Goal: Information Seeking & Learning: Learn about a topic

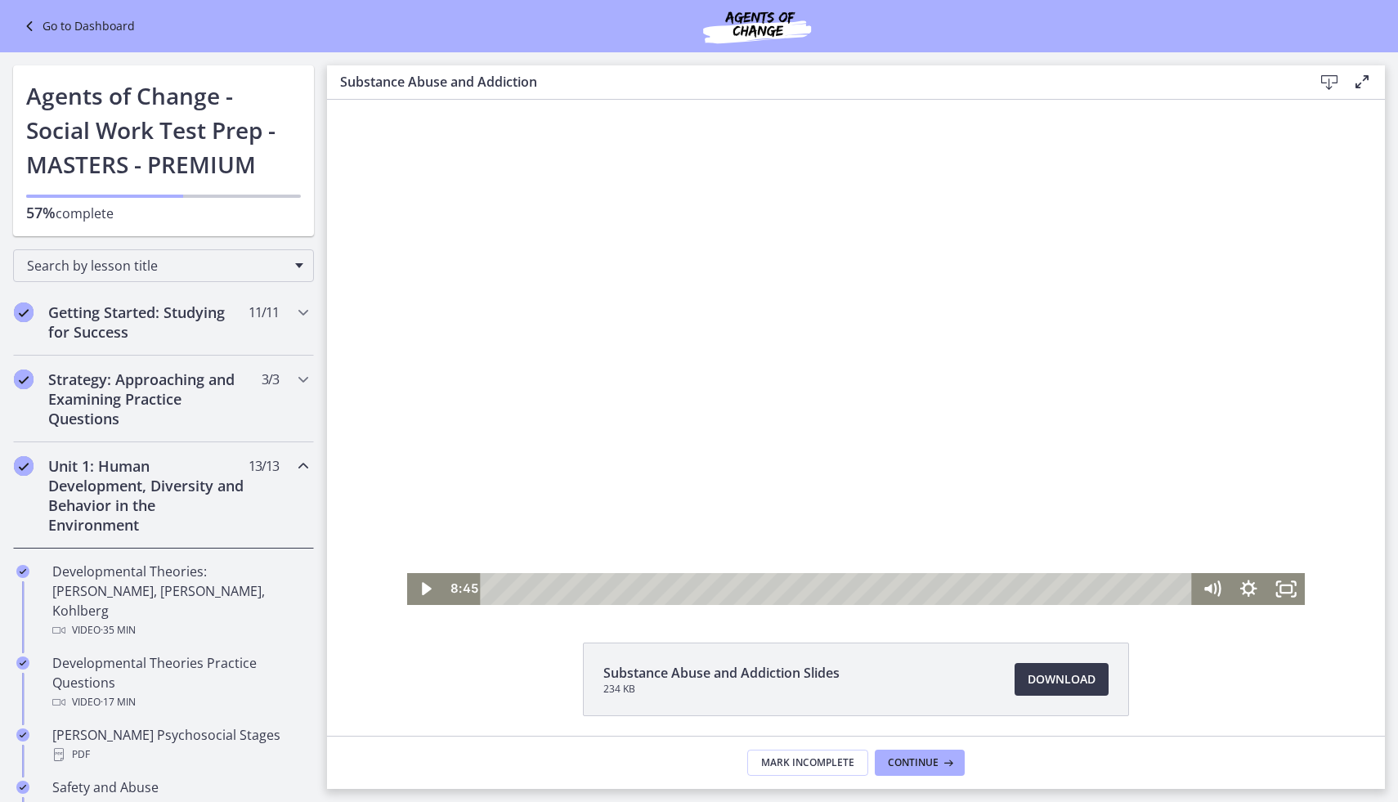
scroll to position [471, 0]
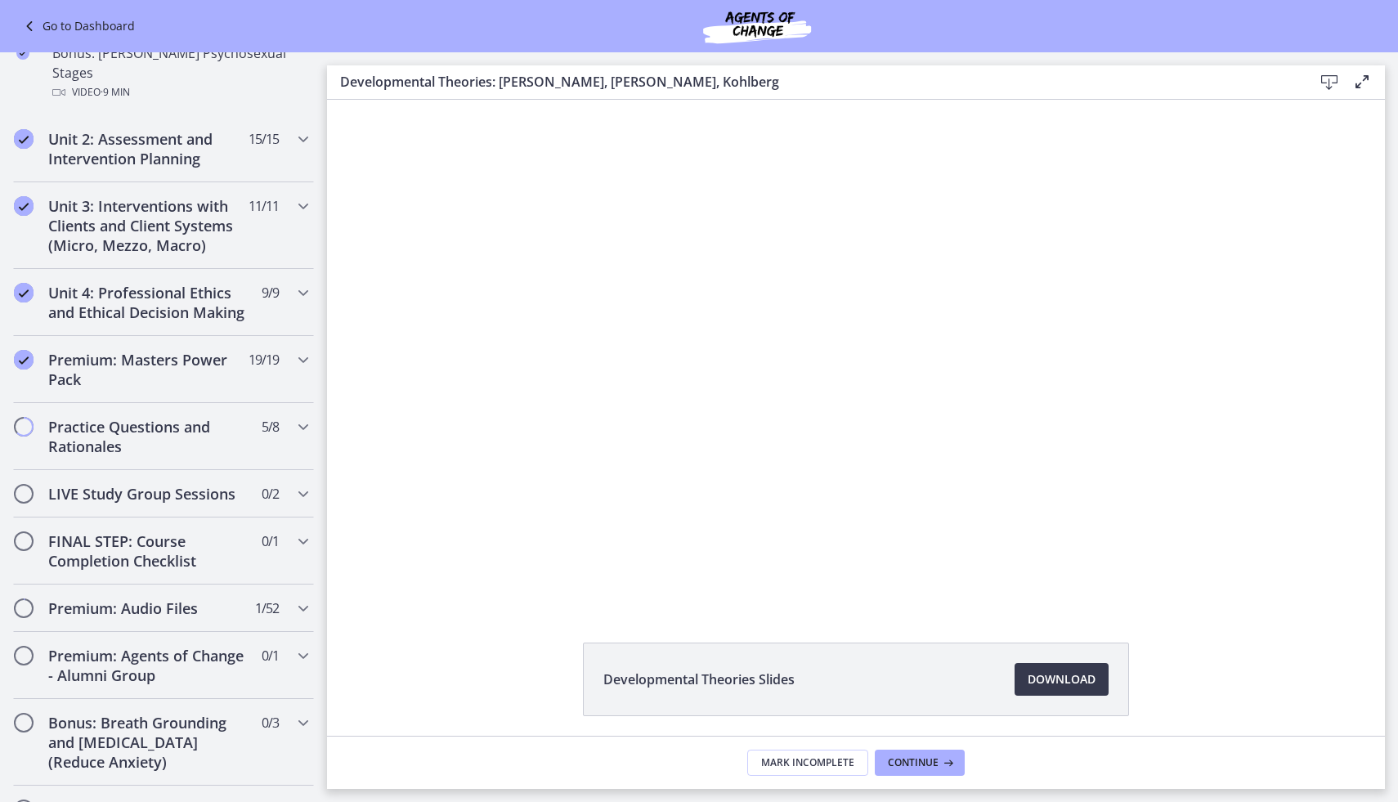
scroll to position [1240, 0]
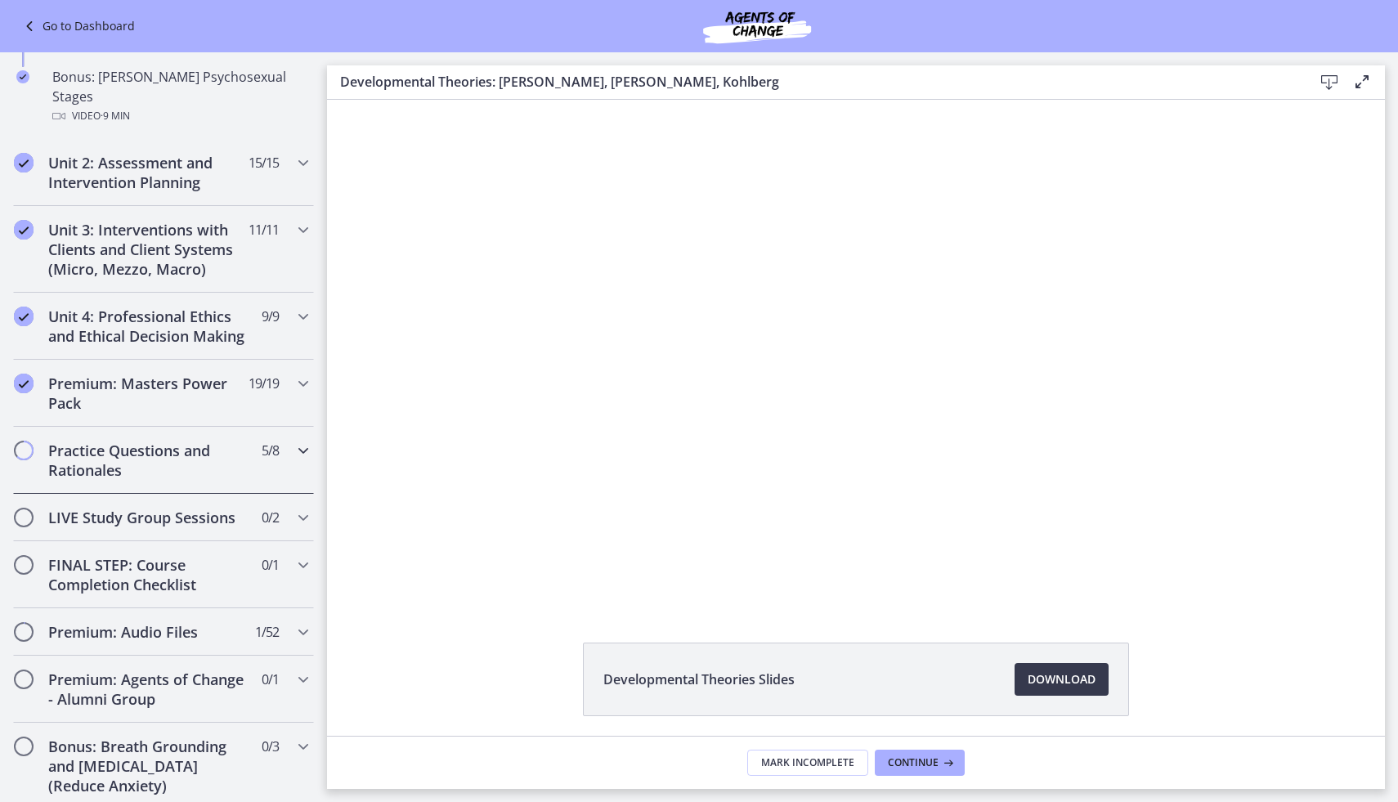
click at [209, 441] on h2 "Practice Questions and Rationales" at bounding box center [147, 460] width 199 height 39
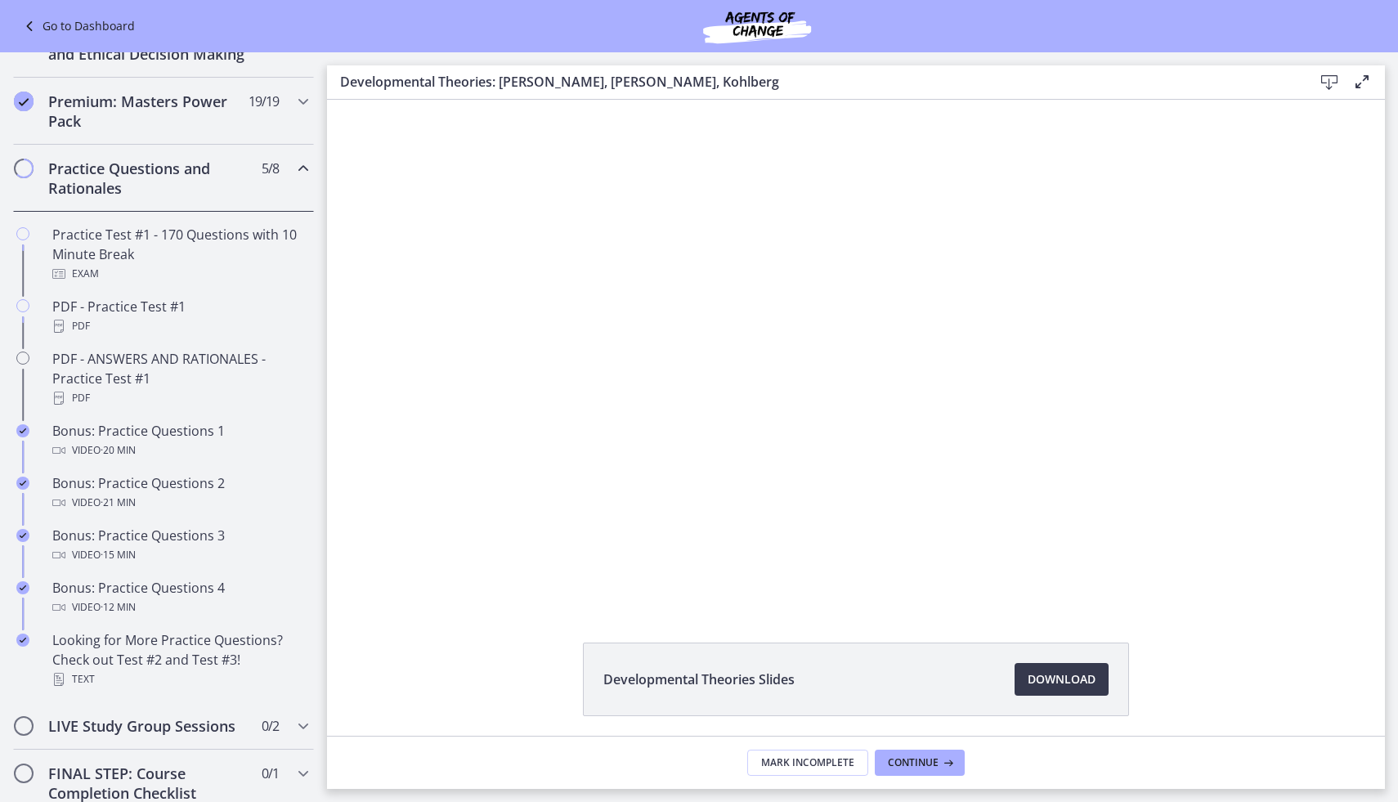
scroll to position [687, 0]
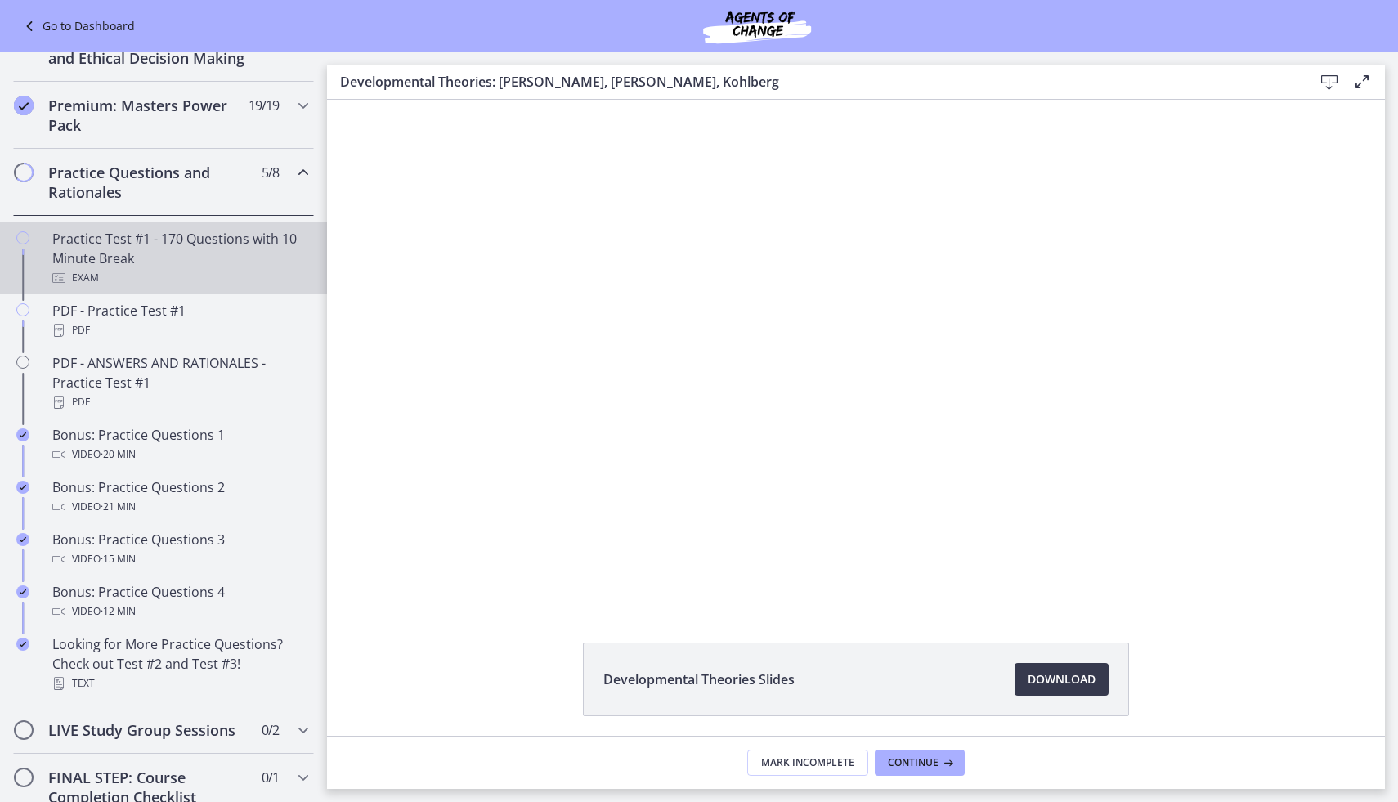
click at [217, 277] on div "Exam" at bounding box center [179, 278] width 255 height 20
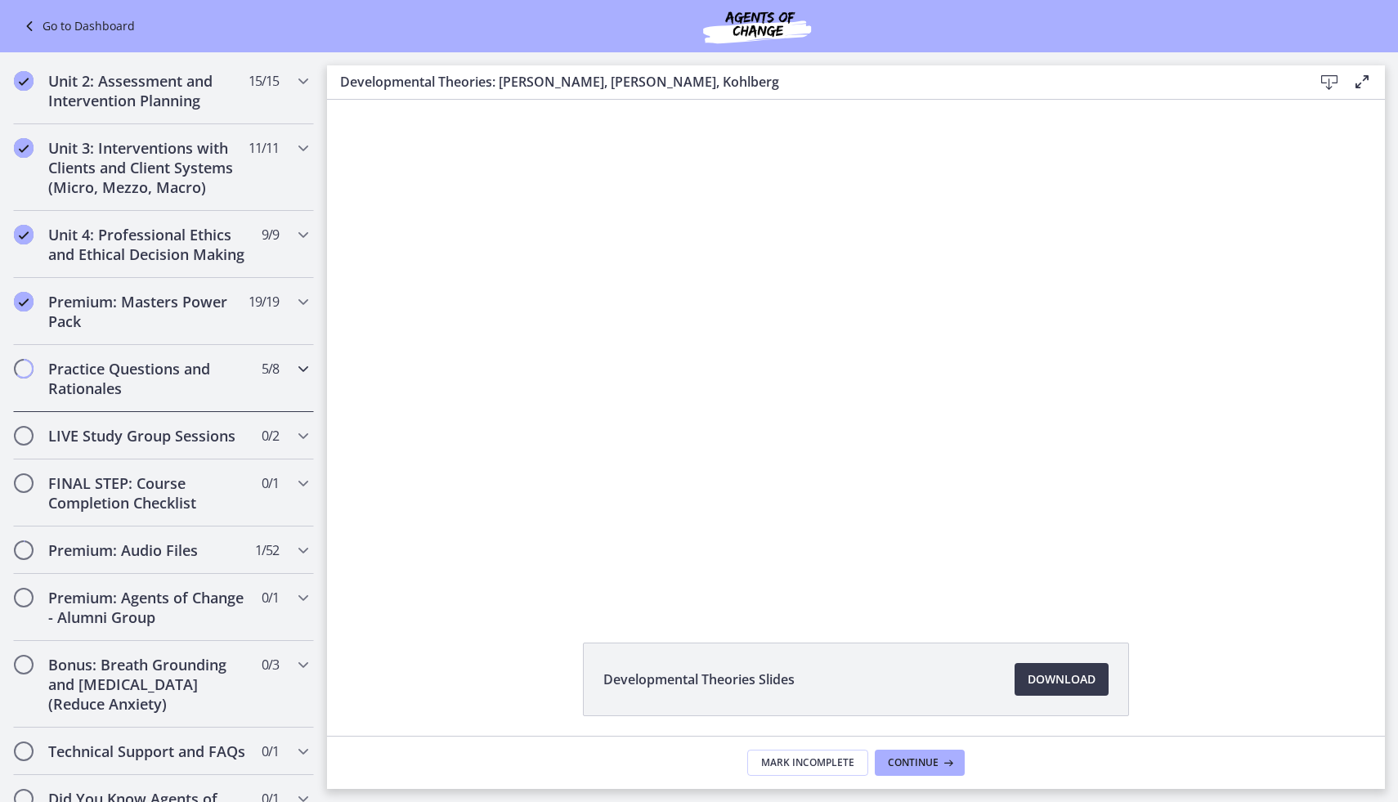
click at [224, 359] on h2 "Practice Questions and Rationales" at bounding box center [147, 378] width 199 height 39
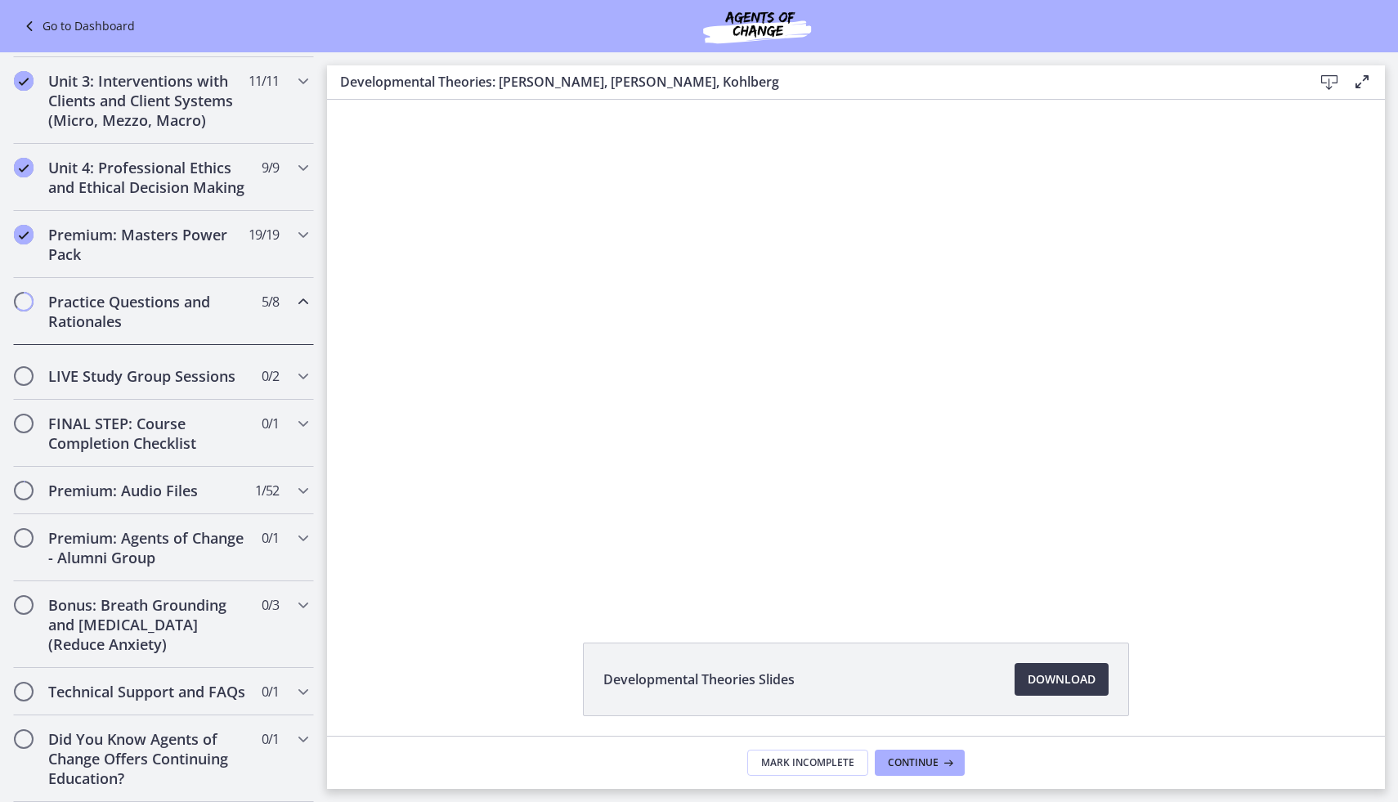
scroll to position [550, 0]
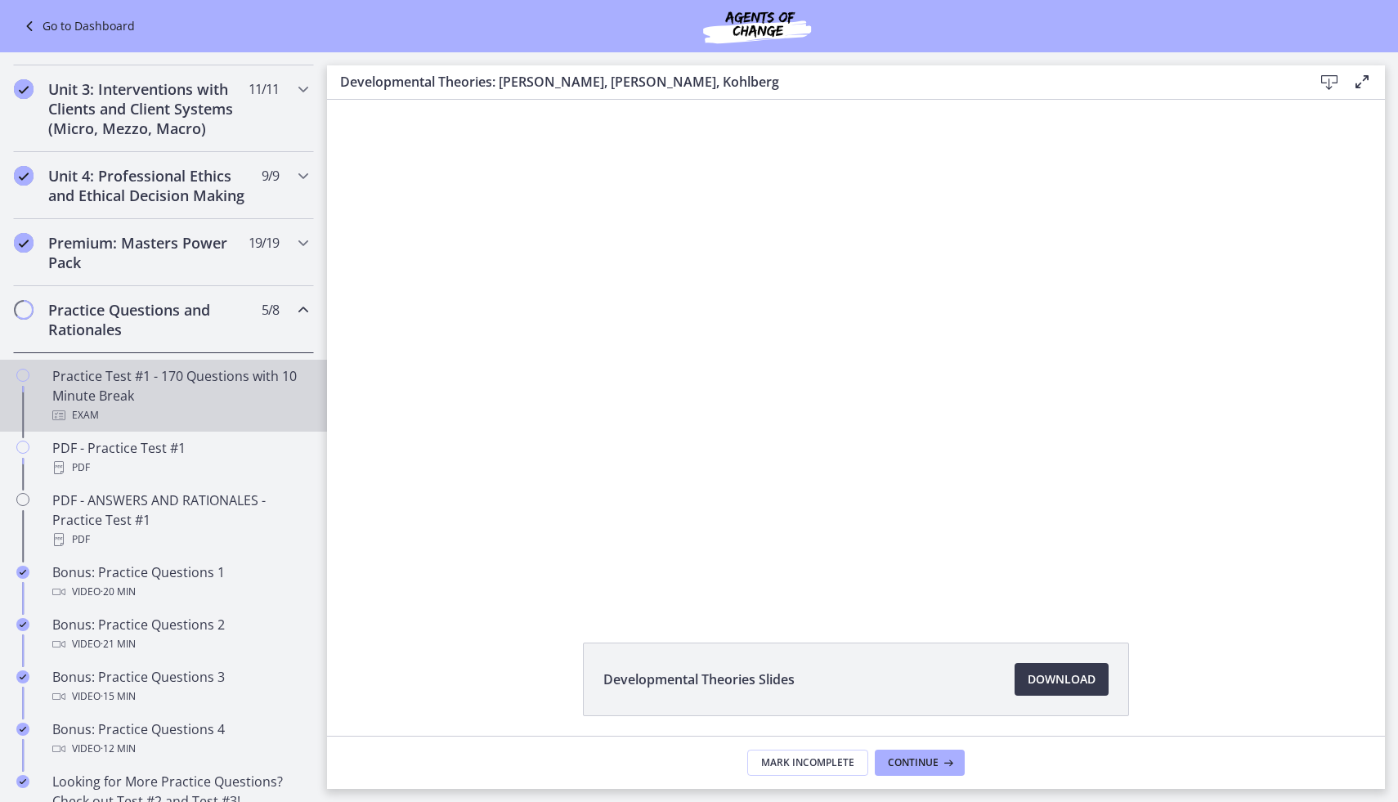
click at [222, 386] on div "Practice Test #1 - 170 Questions with 10 Minute Break Exam" at bounding box center [179, 395] width 255 height 59
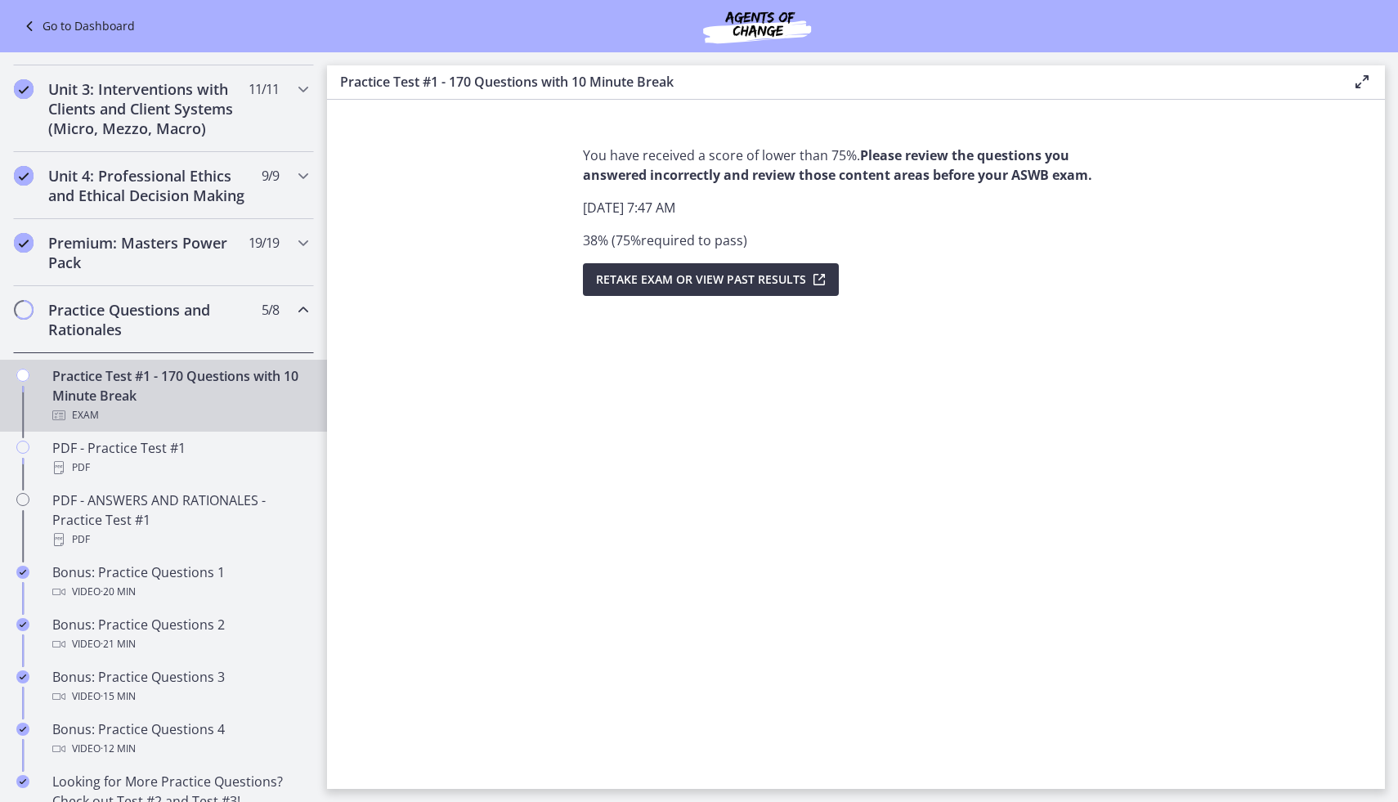
click at [648, 289] on button "Retake Exam OR View Past Results" at bounding box center [711, 279] width 256 height 33
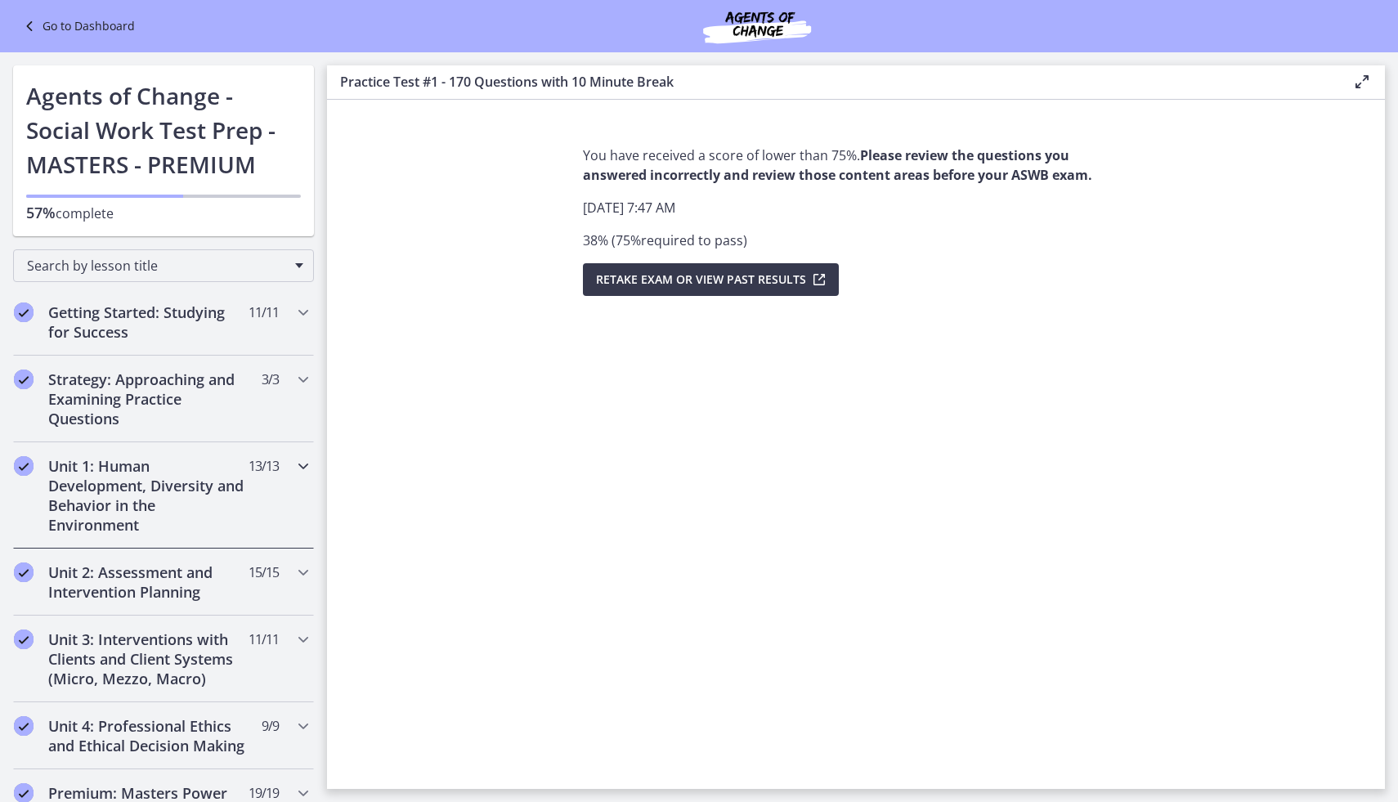
click at [154, 538] on div "Unit 1: Human Development, Diversity and Behavior in the Environment 13 / 13 Co…" at bounding box center [163, 495] width 301 height 106
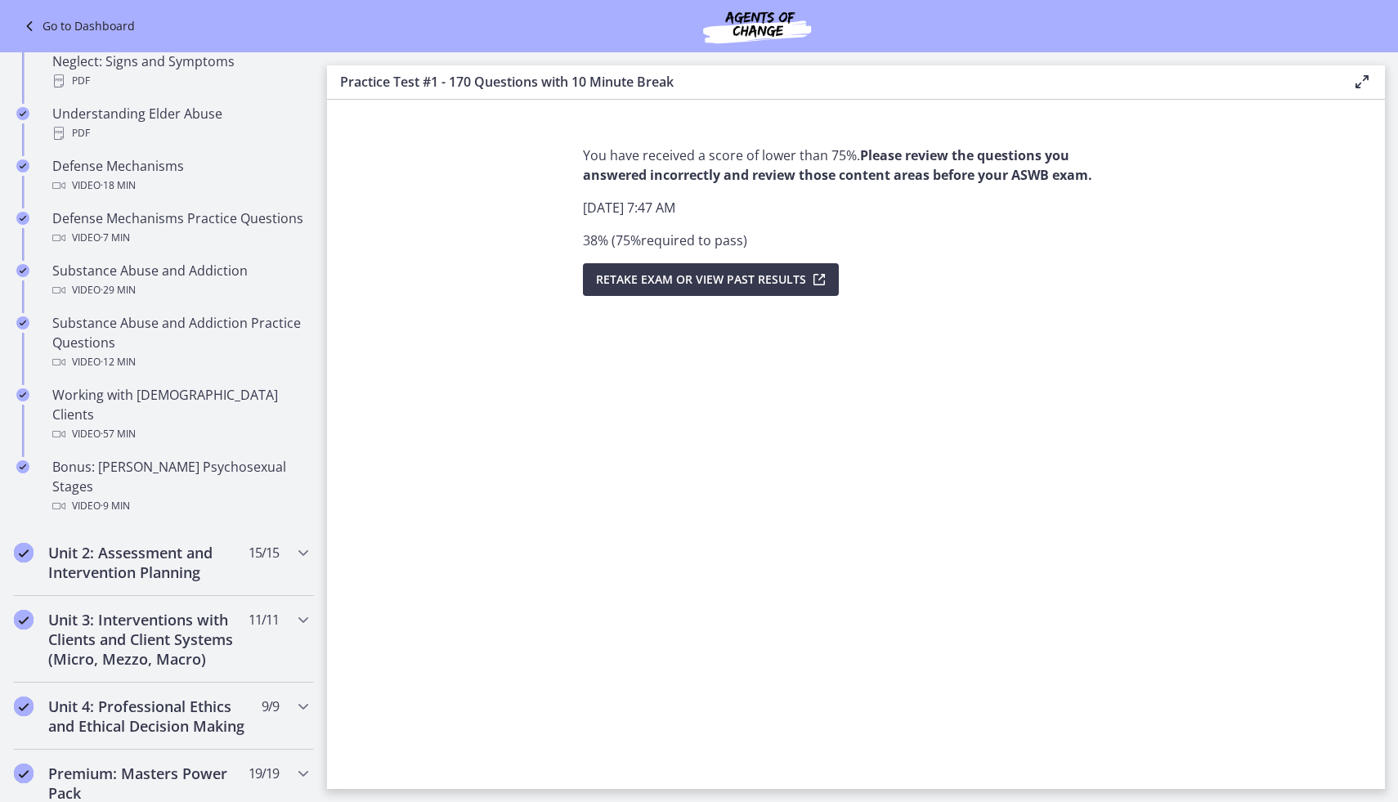
scroll to position [849, 0]
click at [216, 544] on h2 "Unit 2: Assessment and Intervention Planning" at bounding box center [147, 563] width 199 height 39
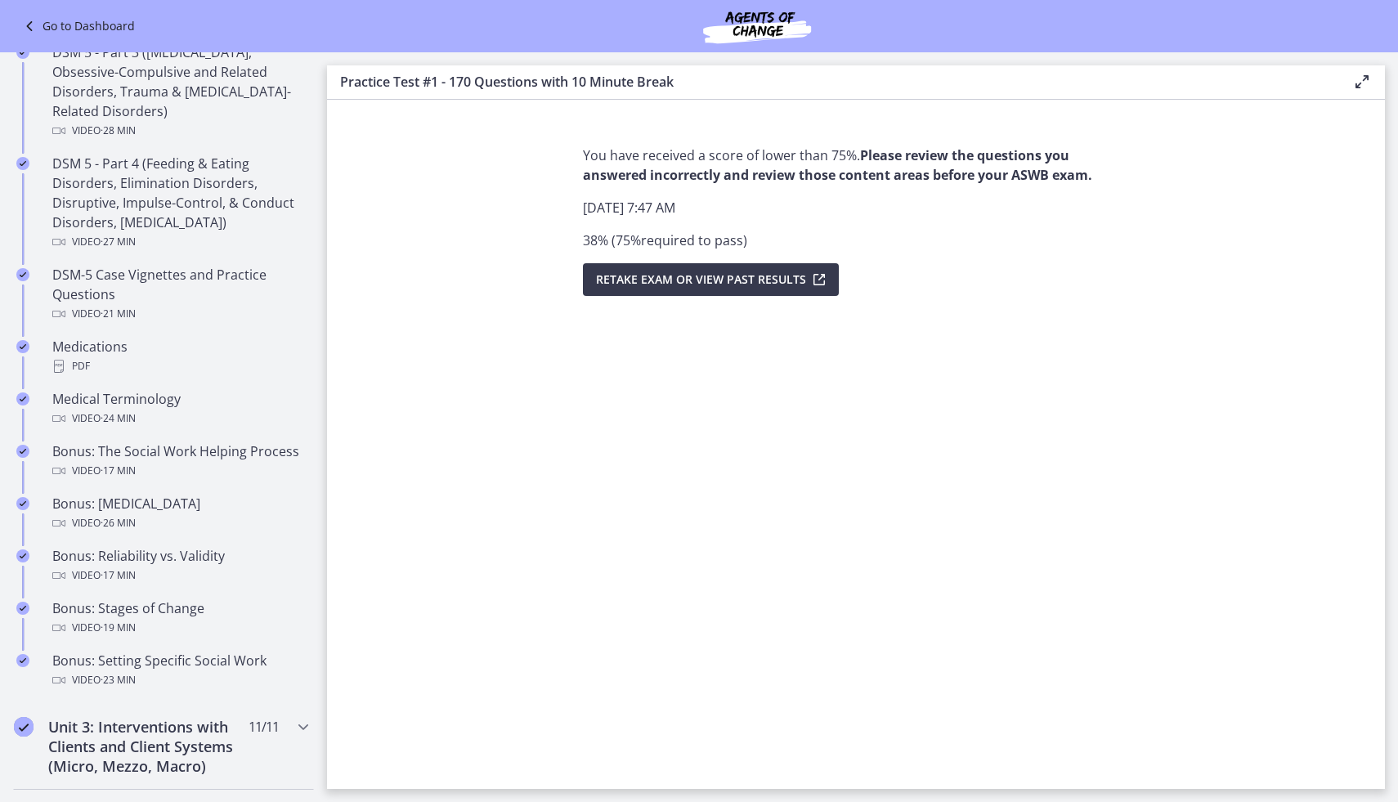
scroll to position [908, 0]
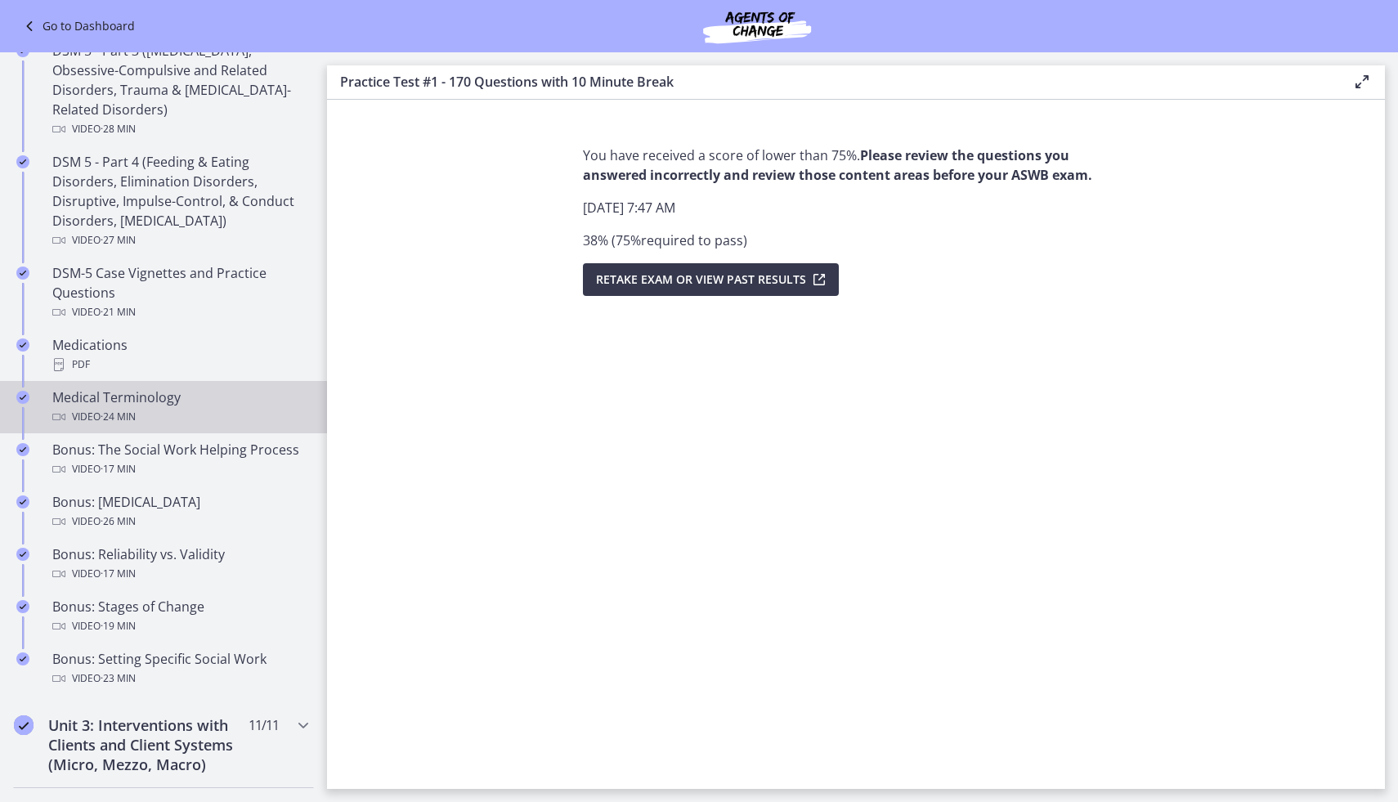
click at [196, 410] on div "Video · 24 min" at bounding box center [179, 417] width 255 height 20
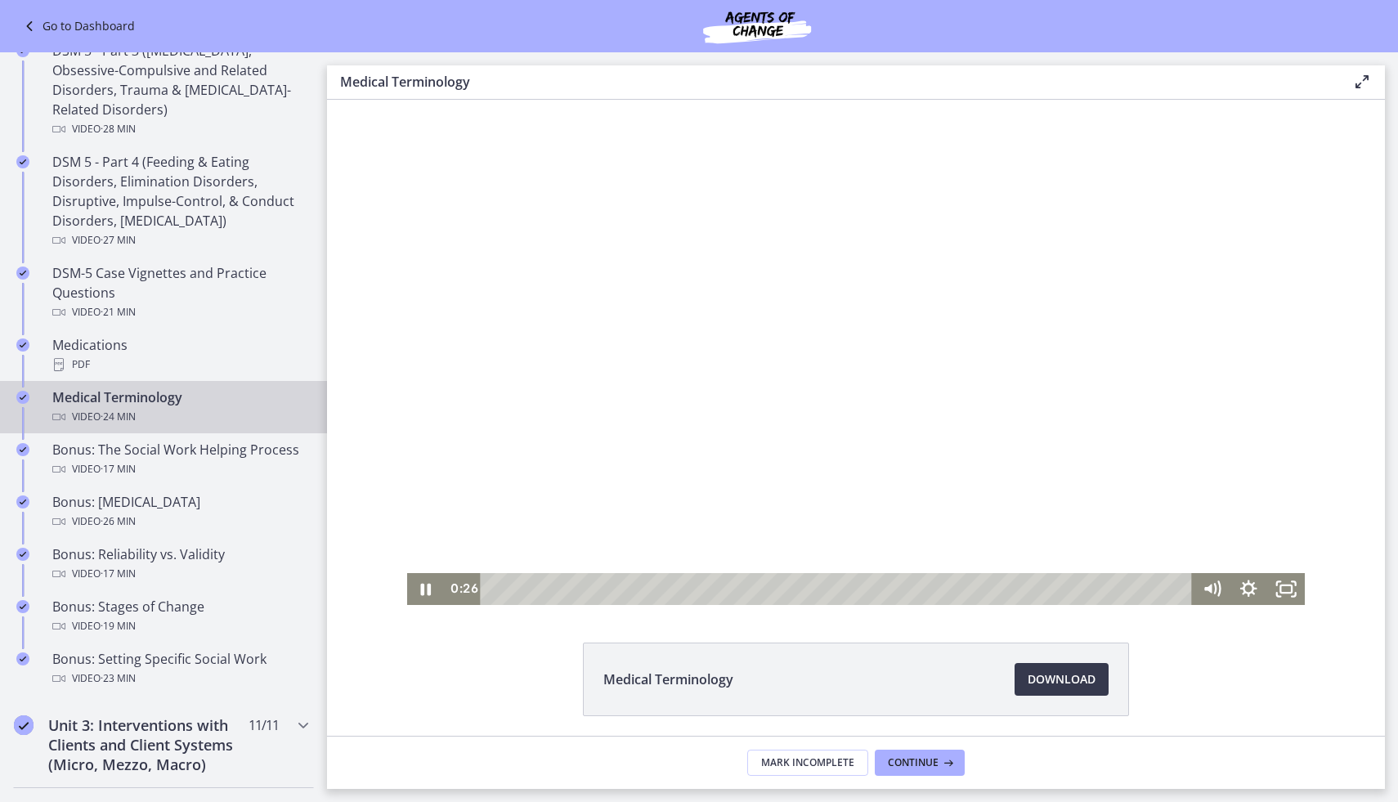
click at [507, 589] on div "Playbar" at bounding box center [838, 589] width 689 height 32
click at [530, 590] on div "1:13" at bounding box center [838, 589] width 689 height 32
click at [434, 586] on icon "Pause" at bounding box center [426, 589] width 38 height 32
click at [434, 586] on icon "Play Video" at bounding box center [427, 589] width 38 height 32
click at [434, 586] on icon "Pause" at bounding box center [426, 589] width 38 height 32
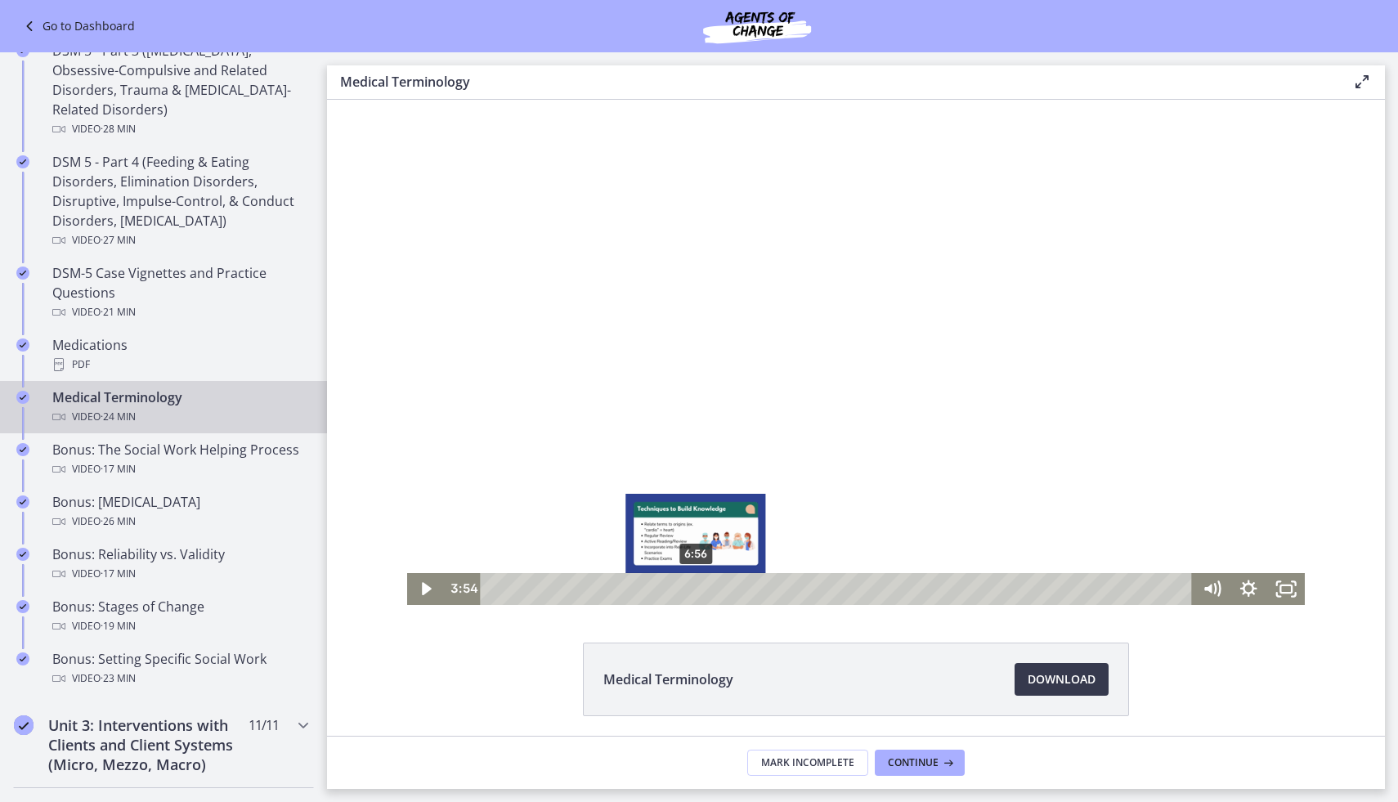
click at [697, 591] on div "6:56" at bounding box center [838, 589] width 689 height 32
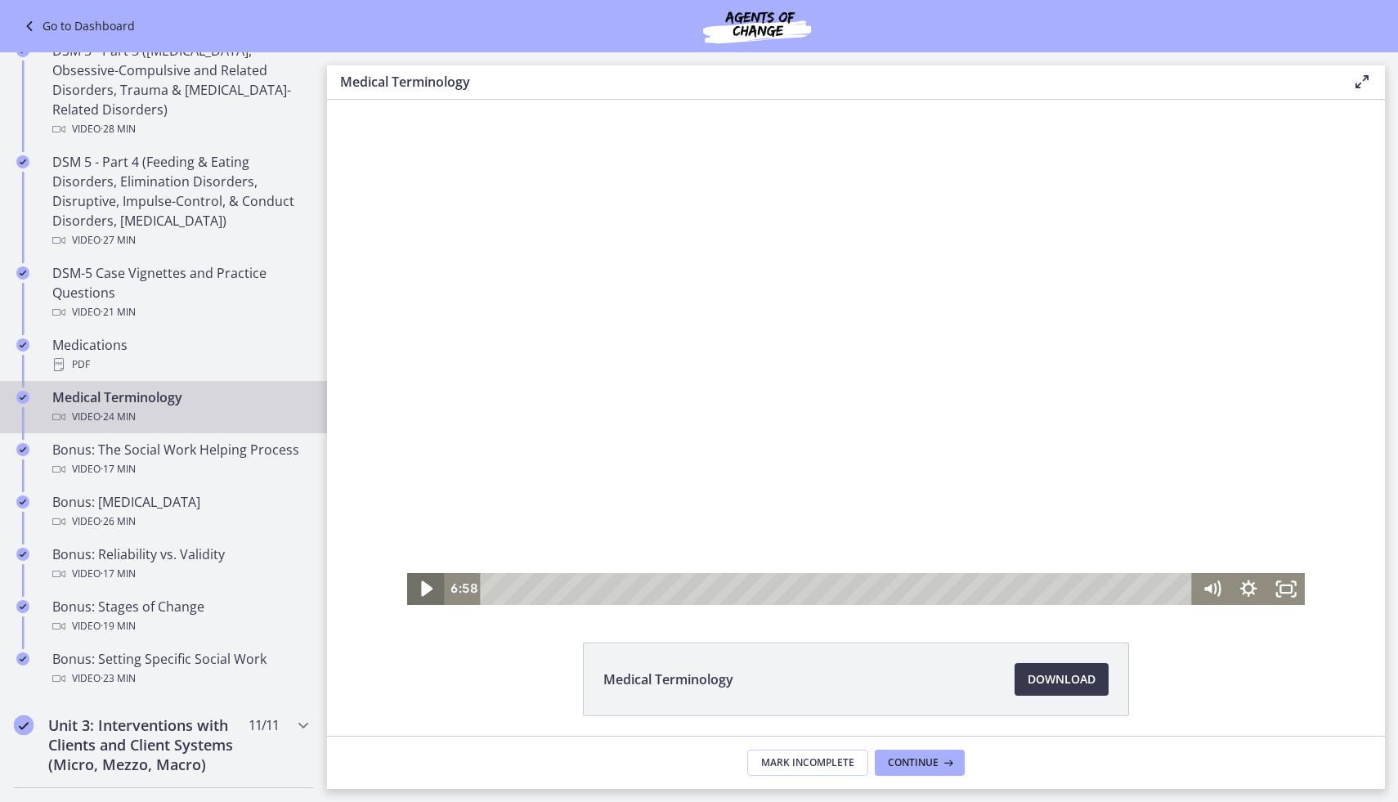
click at [428, 582] on icon "Play Video" at bounding box center [427, 589] width 45 height 38
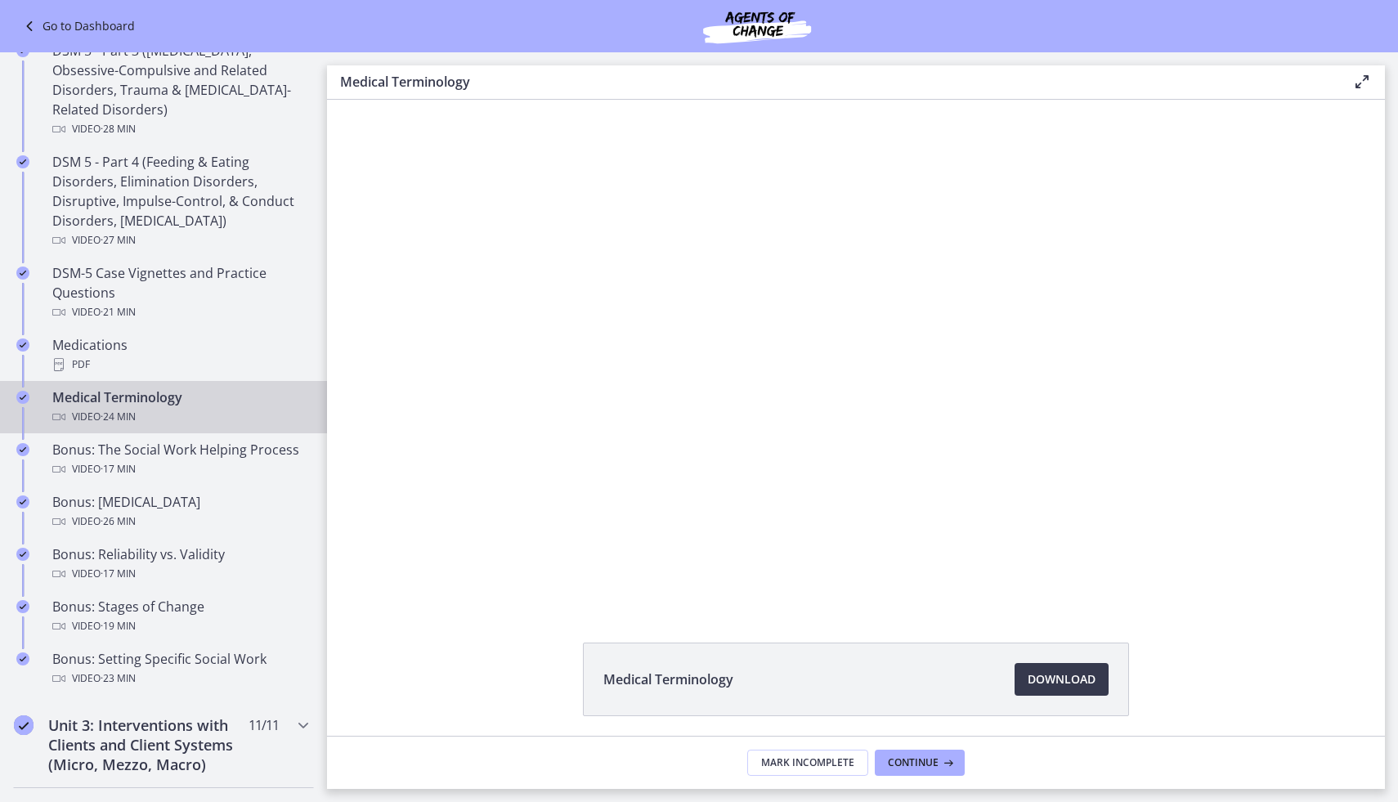
click at [407, 573] on button "Pause" at bounding box center [426, 589] width 38 height 32
click at [407, 573] on button "Play Video" at bounding box center [426, 589] width 38 height 32
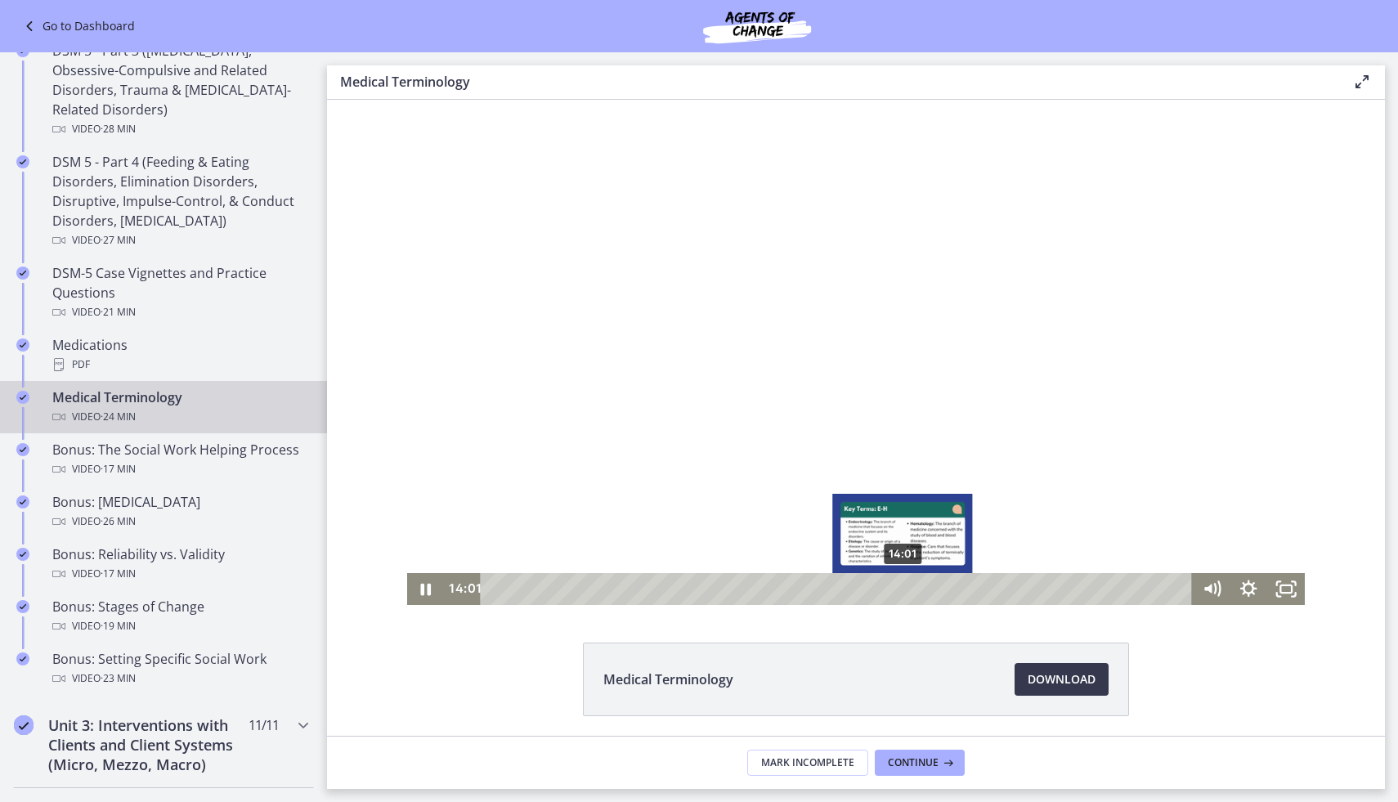
click at [903, 588] on div "14:01" at bounding box center [838, 589] width 689 height 32
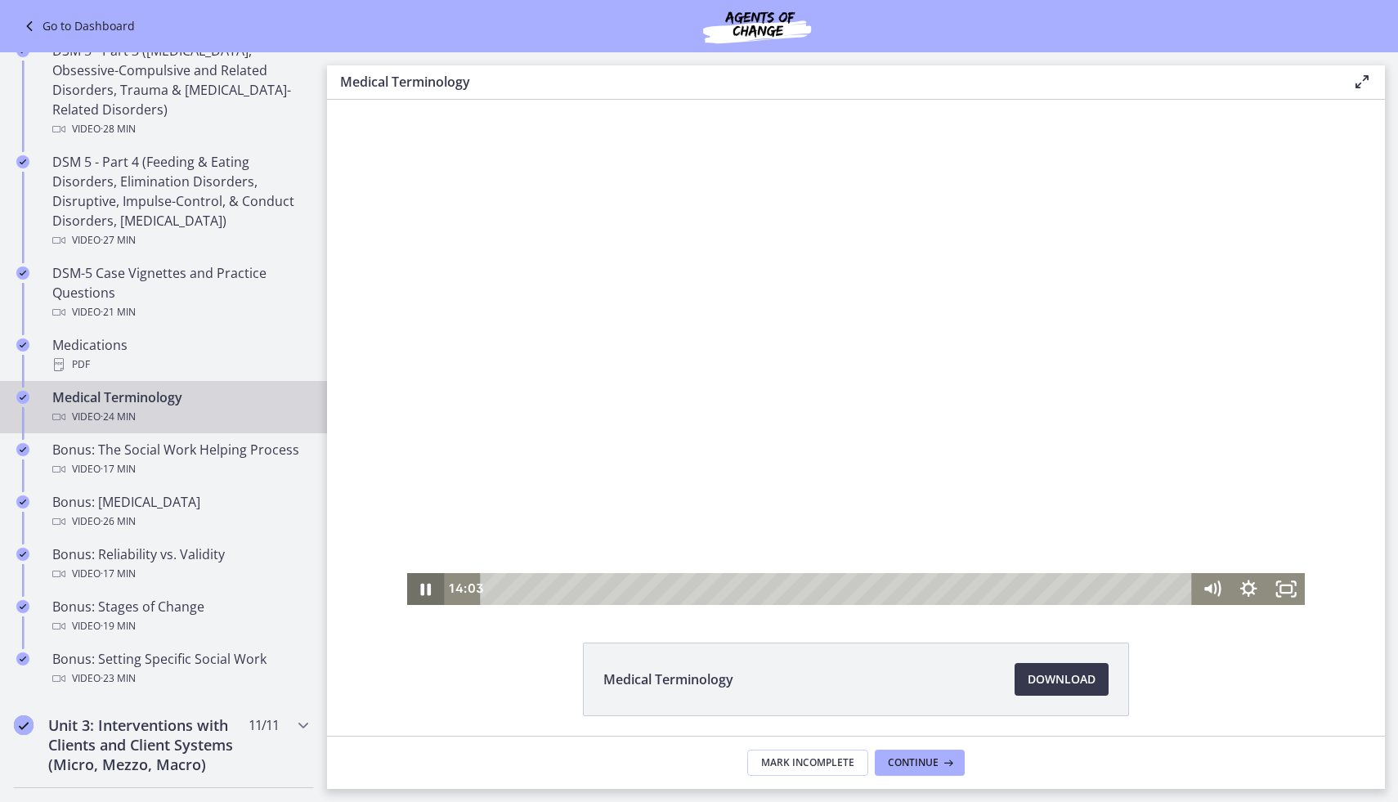
click at [426, 582] on icon "Pause" at bounding box center [426, 589] width 38 height 32
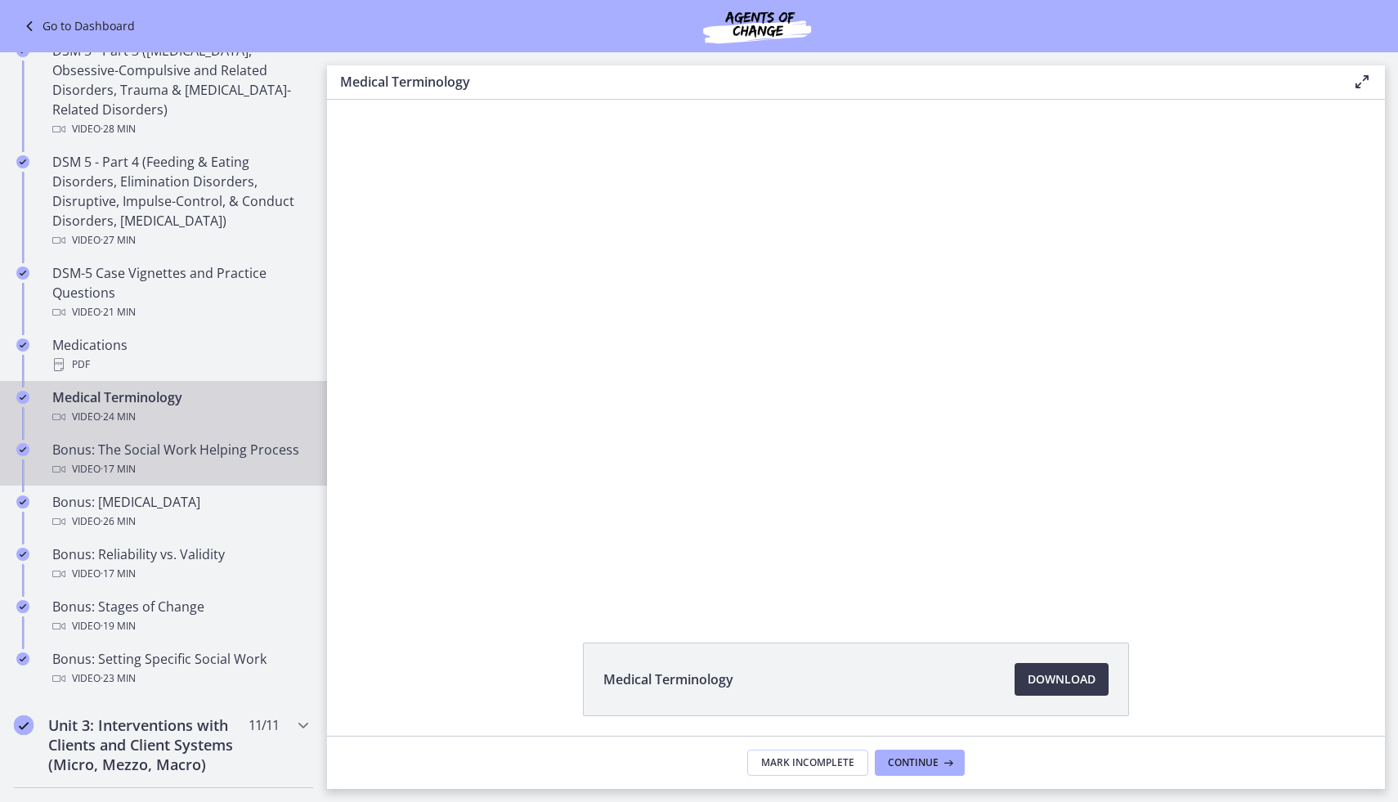
click at [220, 475] on div "Video · 17 min" at bounding box center [179, 469] width 255 height 20
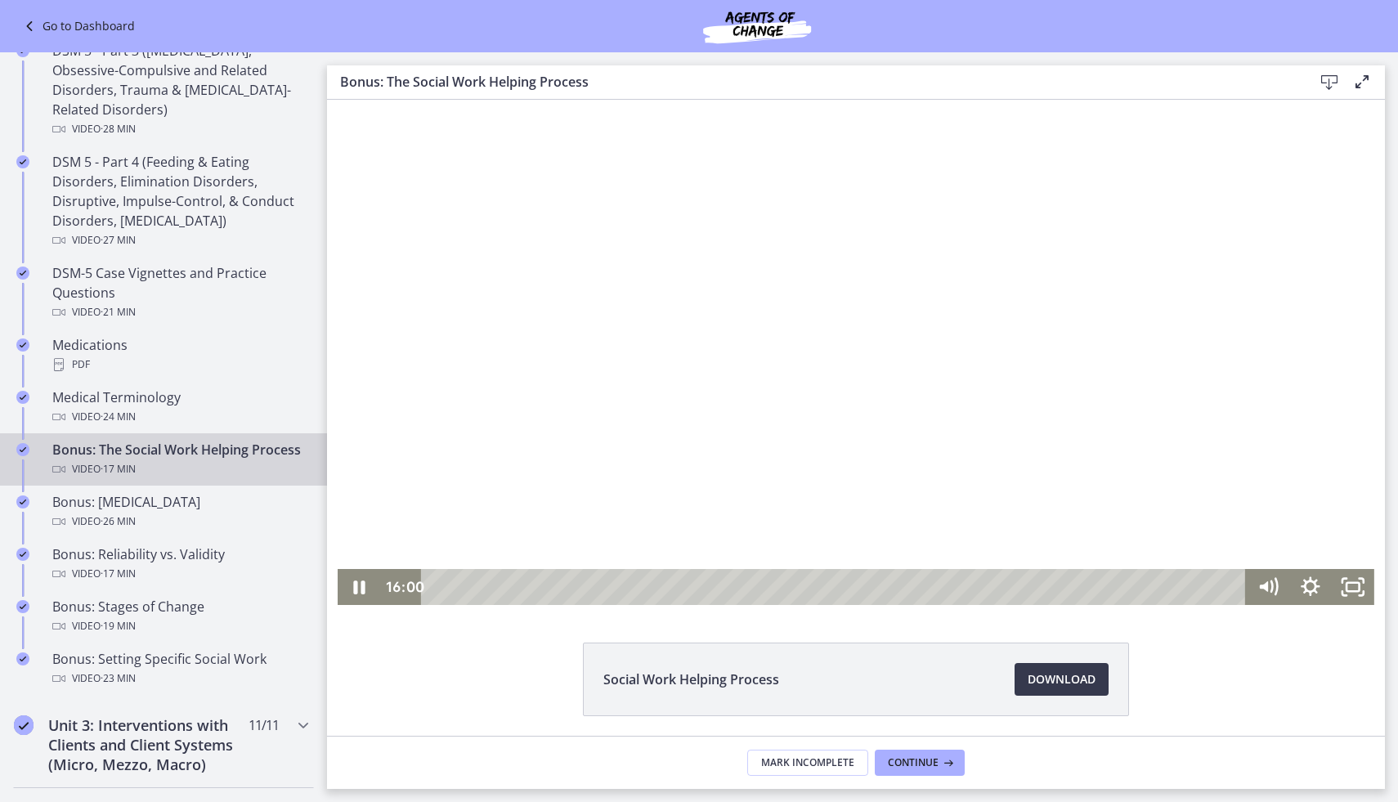
click at [445, 584] on div "Playbar" at bounding box center [836, 587] width 799 height 36
click at [465, 589] on div "0:34" at bounding box center [836, 587] width 799 height 36
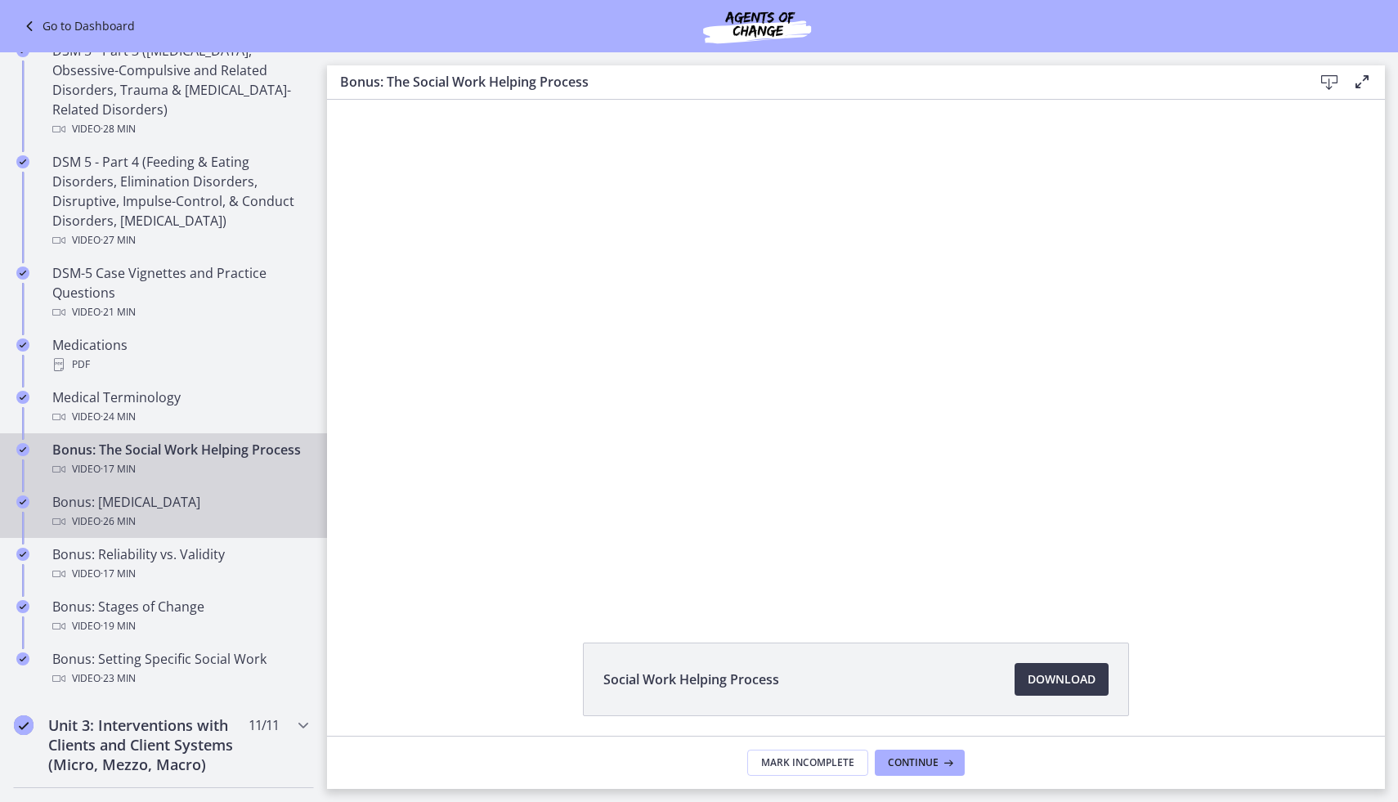
click at [250, 527] on div "Video · 26 min" at bounding box center [179, 522] width 255 height 20
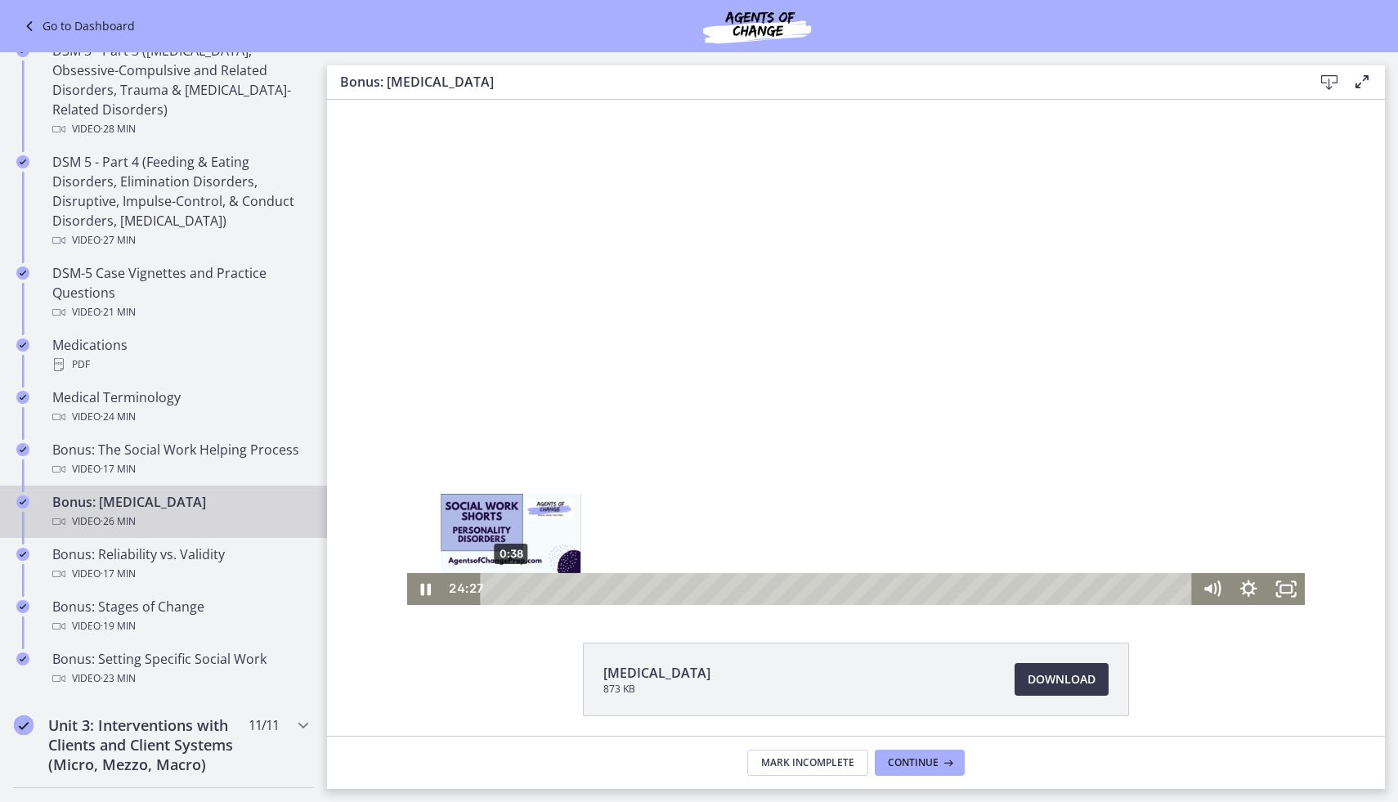
click at [512, 589] on div "0:38" at bounding box center [838, 589] width 689 height 32
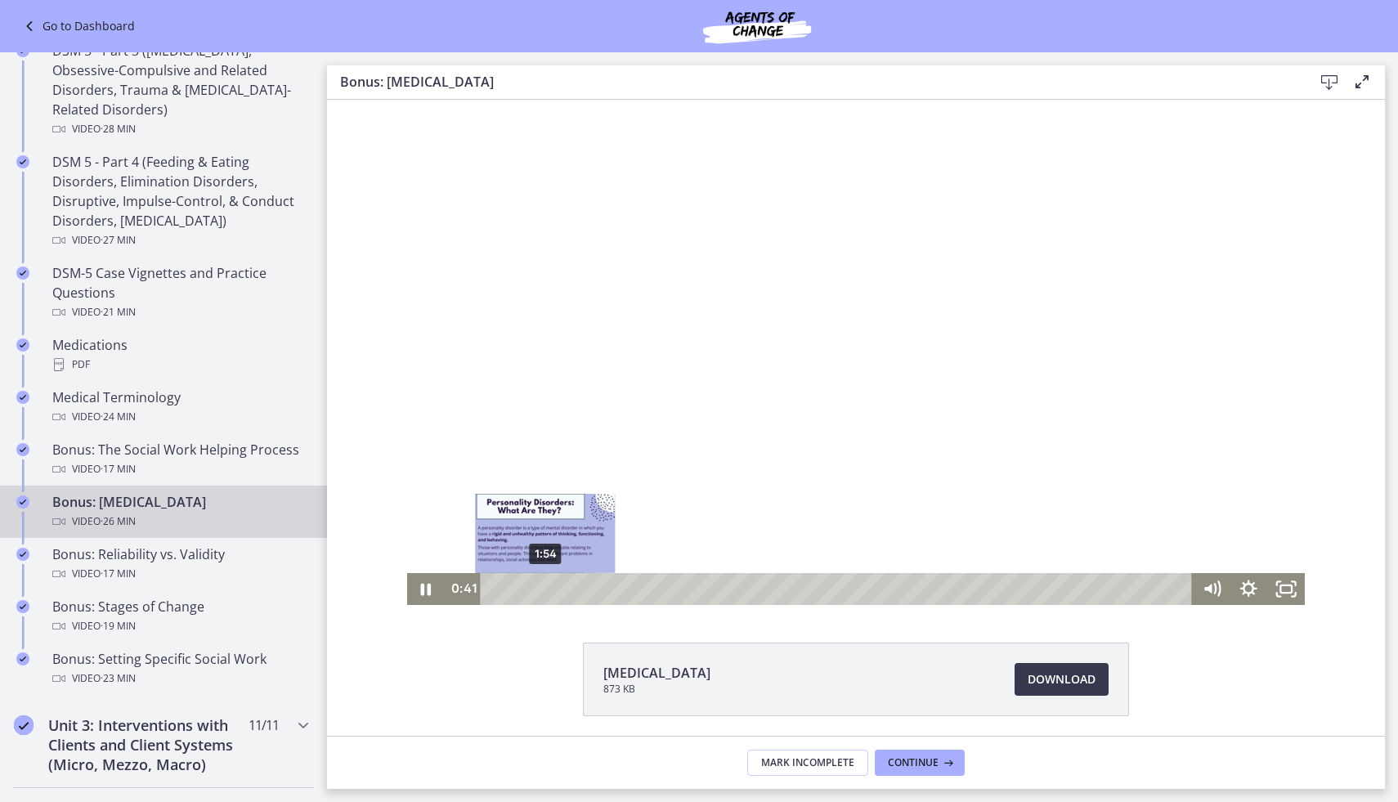
click at [546, 590] on div "1:54" at bounding box center [838, 589] width 689 height 32
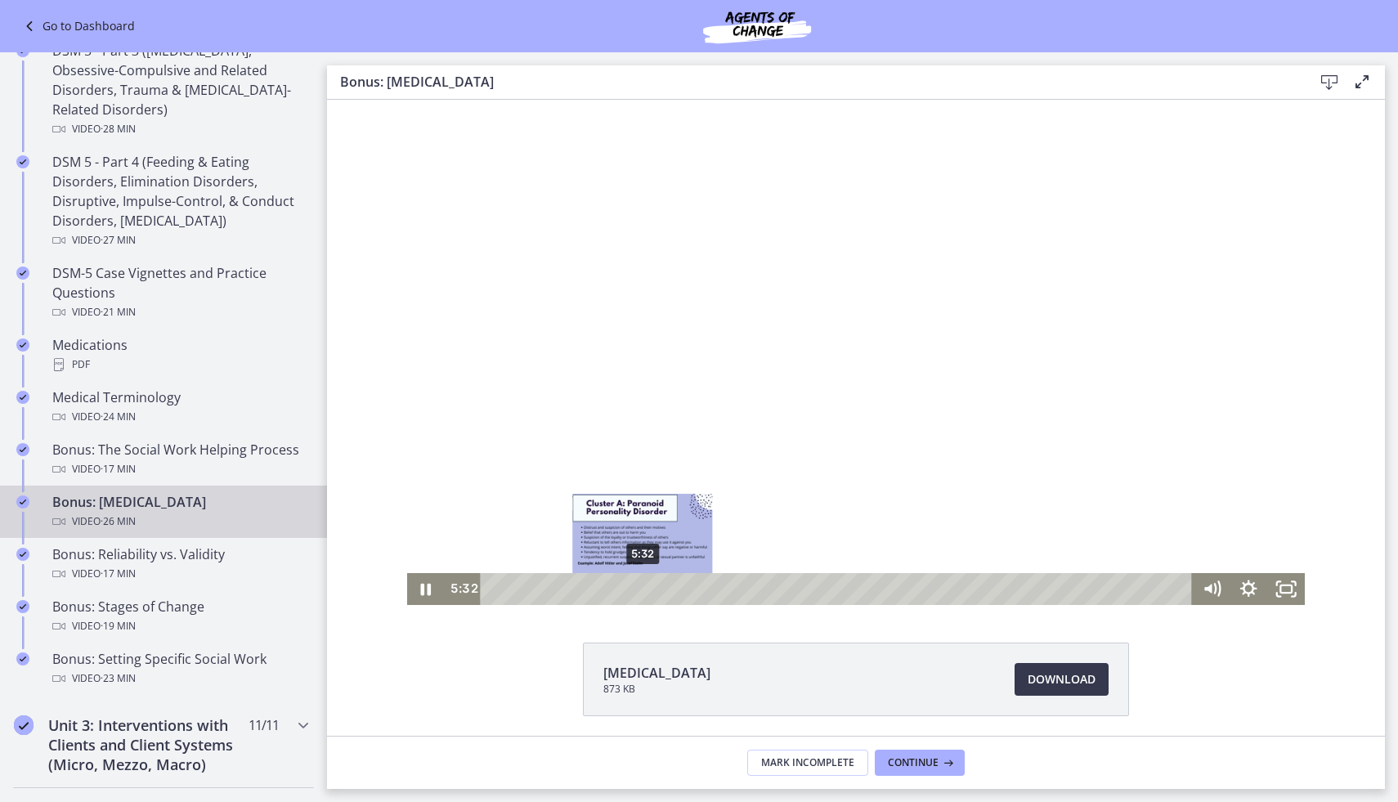
click at [643, 588] on div "5:32" at bounding box center [838, 589] width 689 height 32
click at [427, 593] on icon "Pause" at bounding box center [425, 589] width 45 height 38
click at [427, 593] on icon "Play Video" at bounding box center [427, 589] width 38 height 32
click at [427, 593] on icon "Pause" at bounding box center [425, 589] width 45 height 38
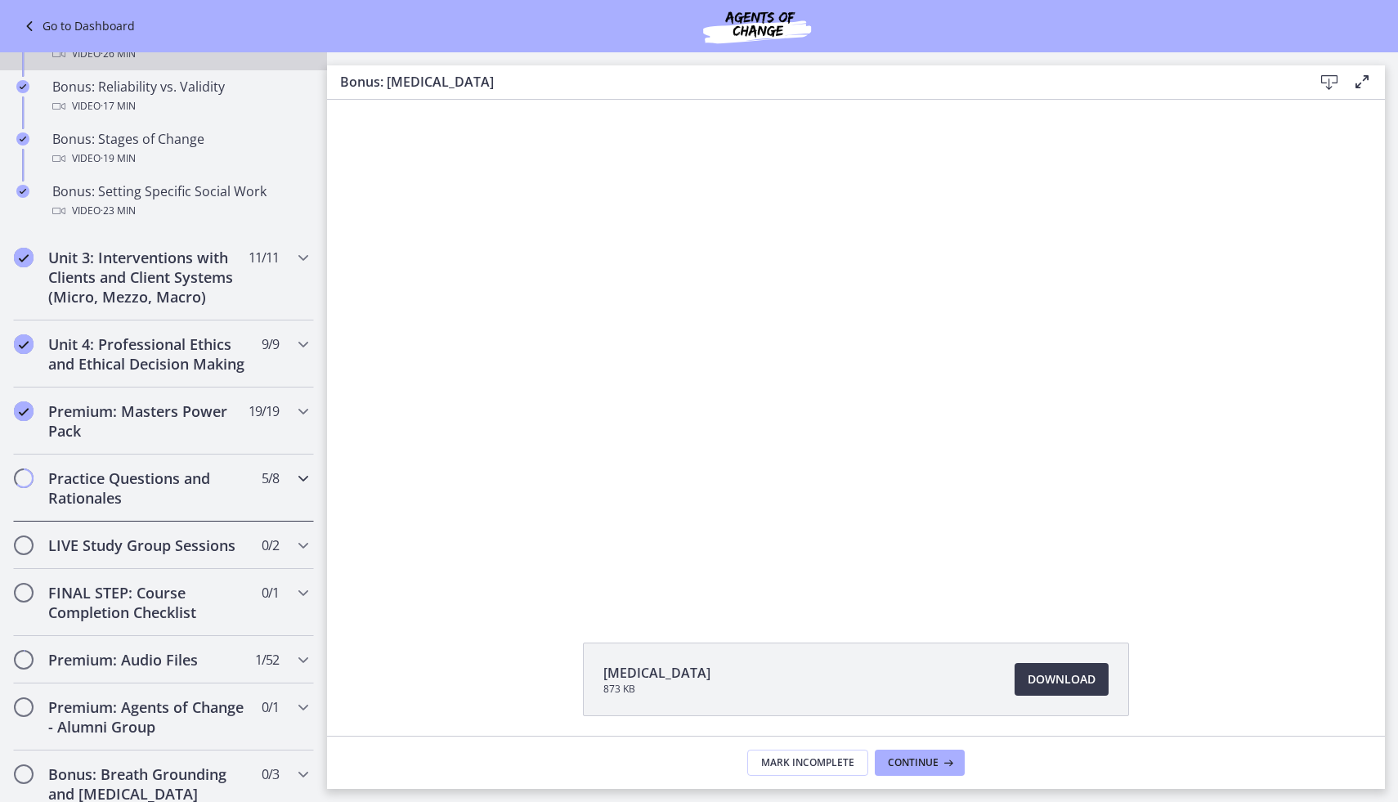
click at [212, 494] on h2 "Practice Questions and Rationales" at bounding box center [147, 487] width 199 height 39
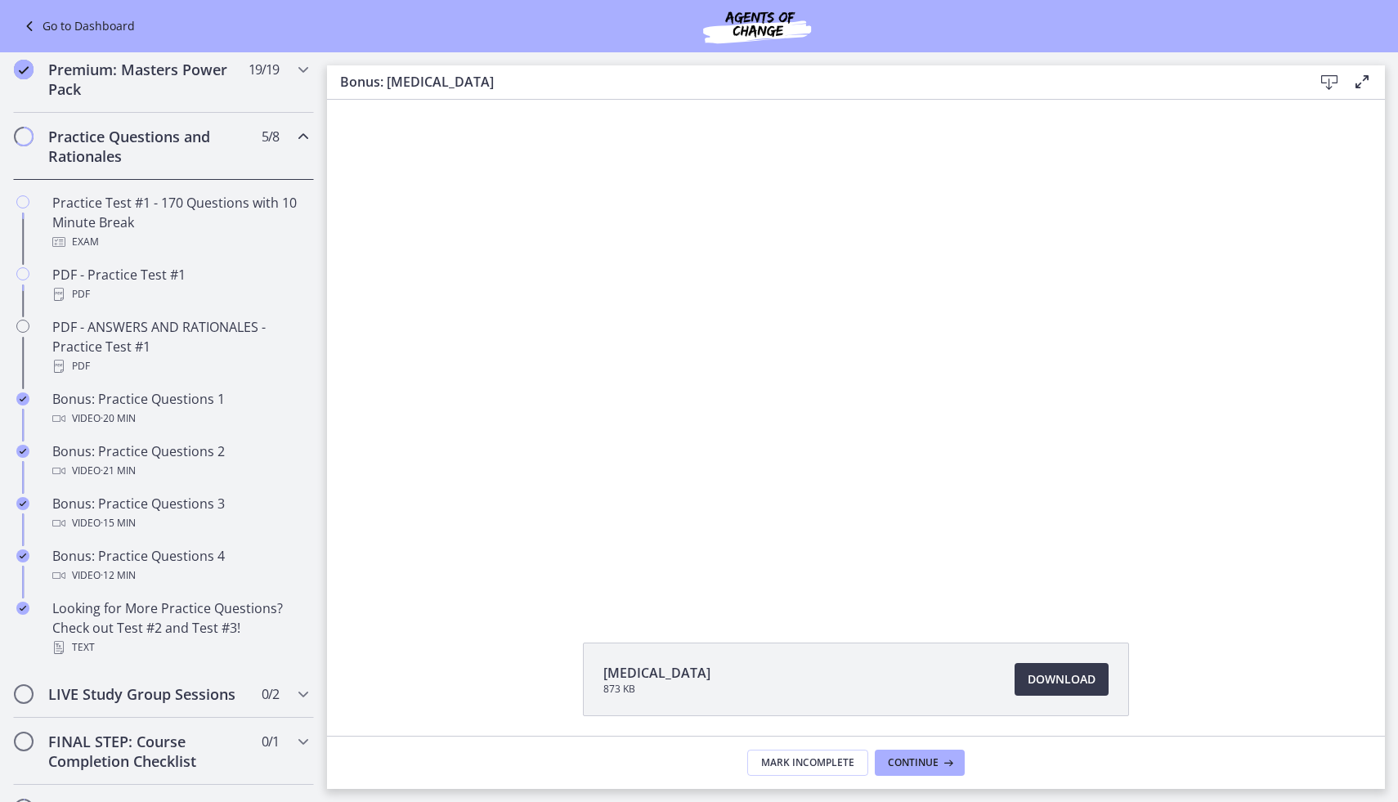
scroll to position [723, 0]
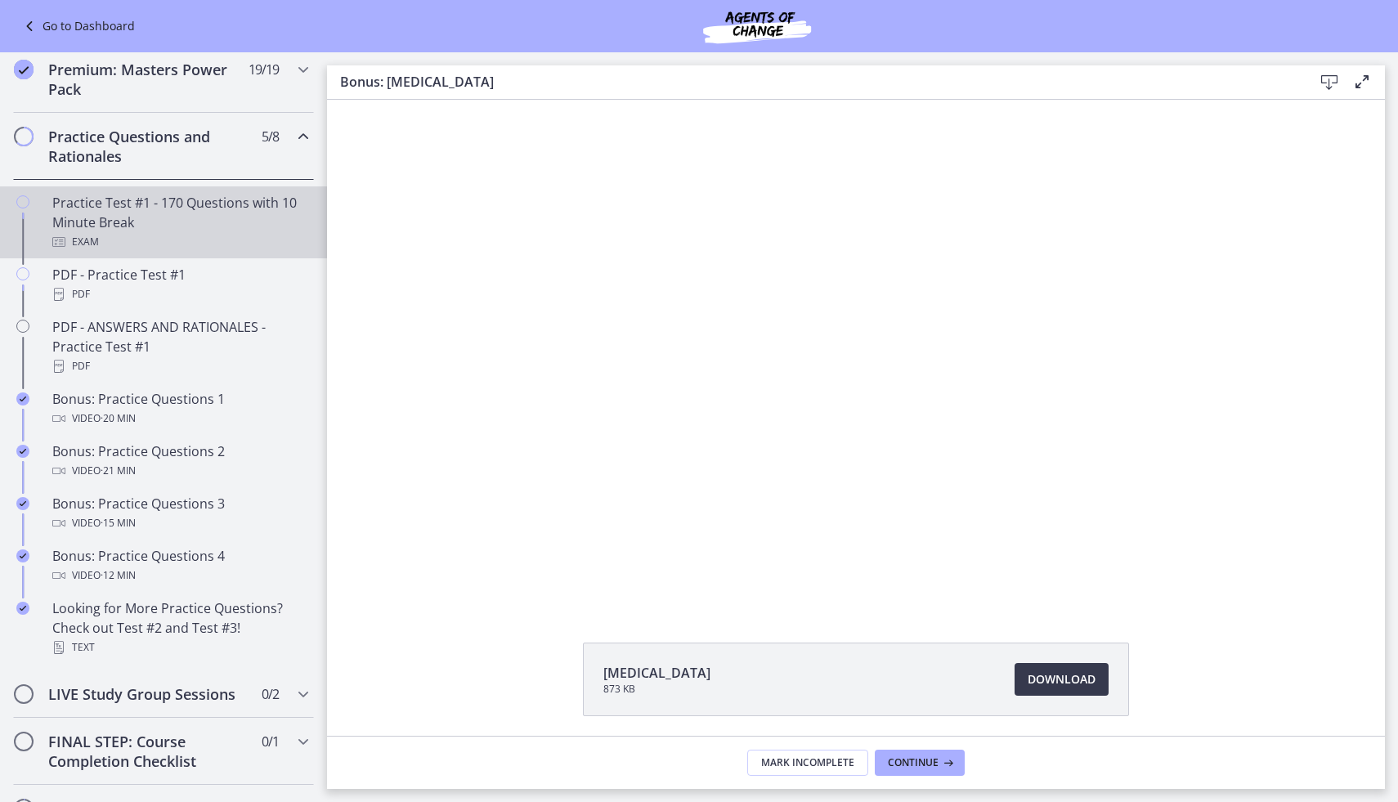
click at [246, 218] on div "Practice Test #1 - 170 Questions with 10 Minute Break Exam" at bounding box center [179, 222] width 255 height 59
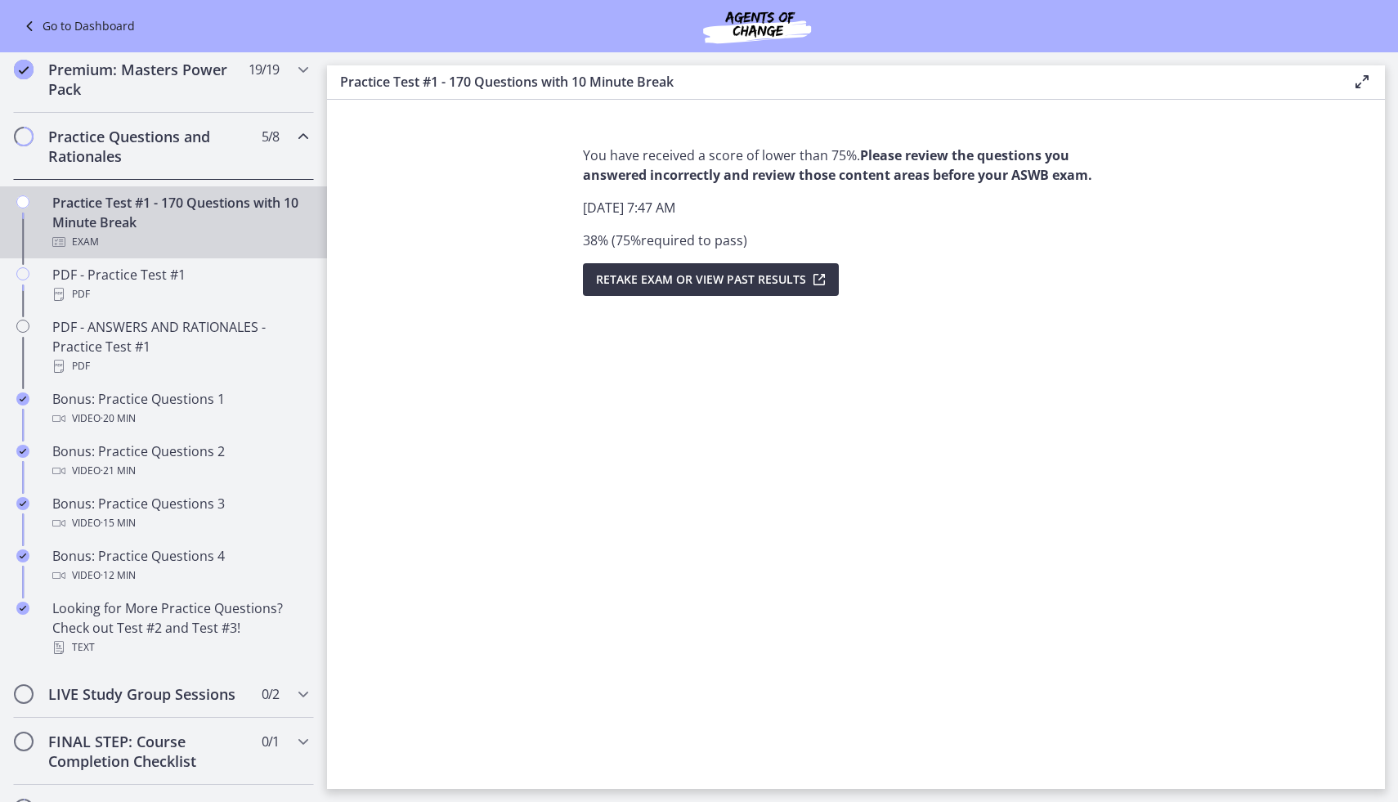
click at [669, 274] on span "Retake Exam OR View Past Results" at bounding box center [701, 280] width 210 height 20
